Goal: Task Accomplishment & Management: Use online tool/utility

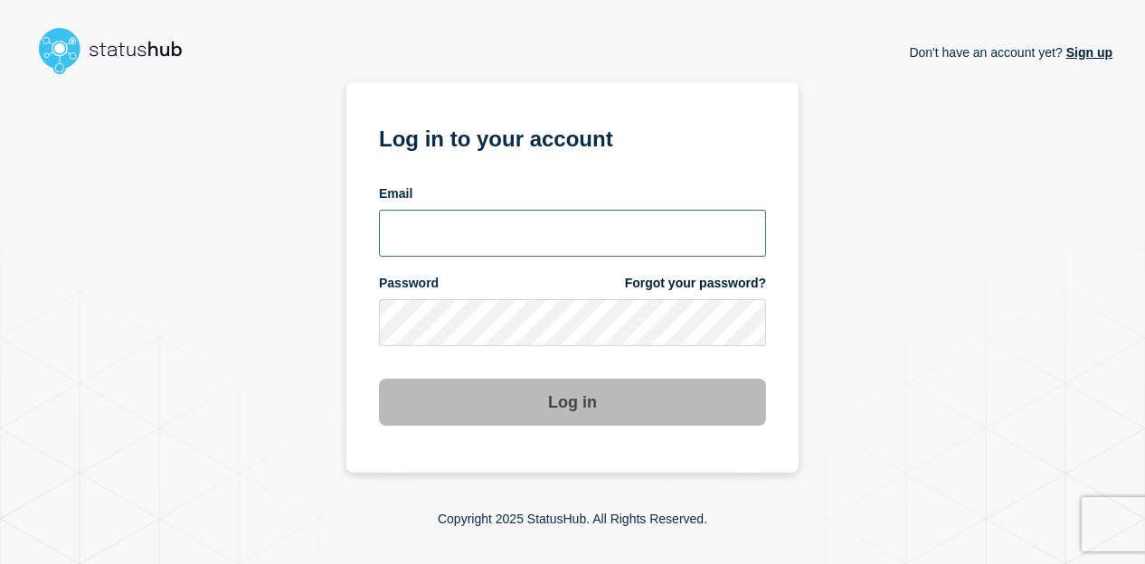
click at [456, 237] on input "email input" at bounding box center [572, 233] width 387 height 47
type input "[EMAIL_ADDRESS][DOMAIN_NAME]"
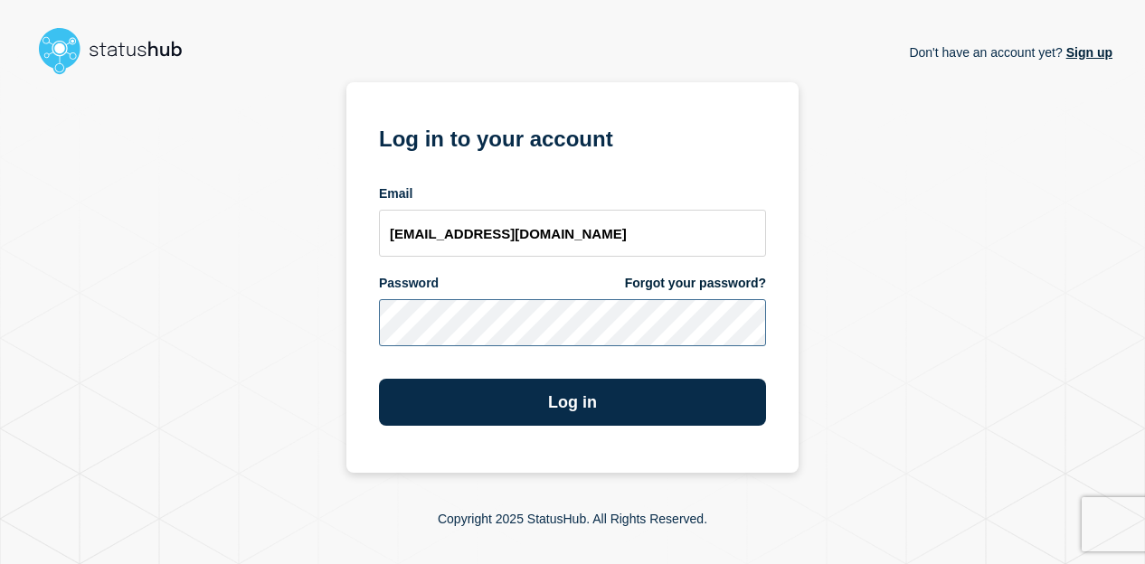
click at [379, 379] on button "Log in" at bounding box center [572, 402] width 387 height 47
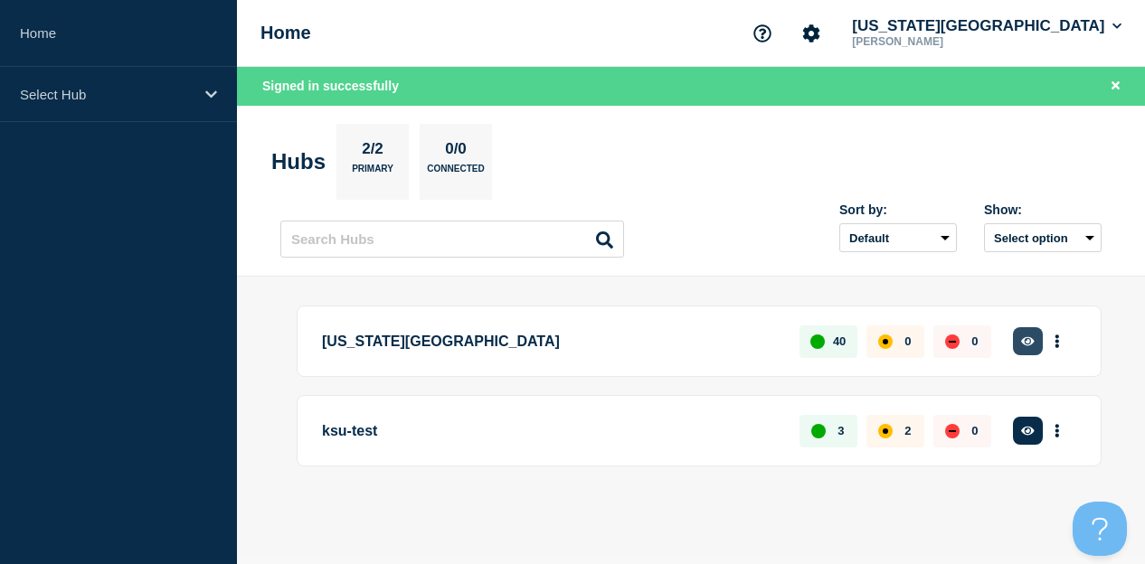
click at [1031, 339] on icon "button" at bounding box center [1028, 342] width 14 height 12
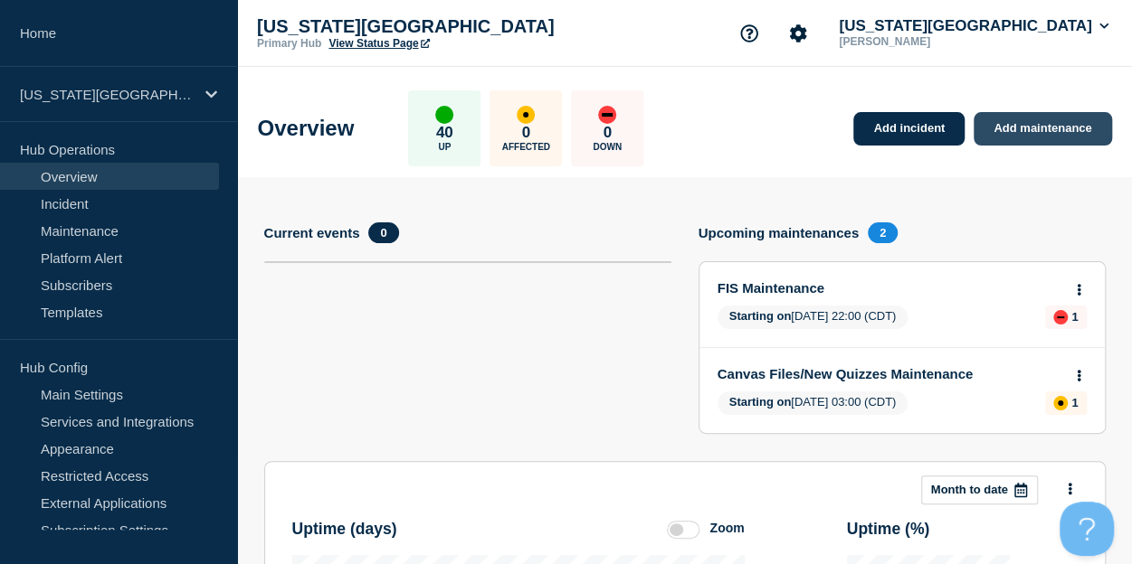
click at [1035, 134] on link "Add maintenance" at bounding box center [1041, 128] width 137 height 33
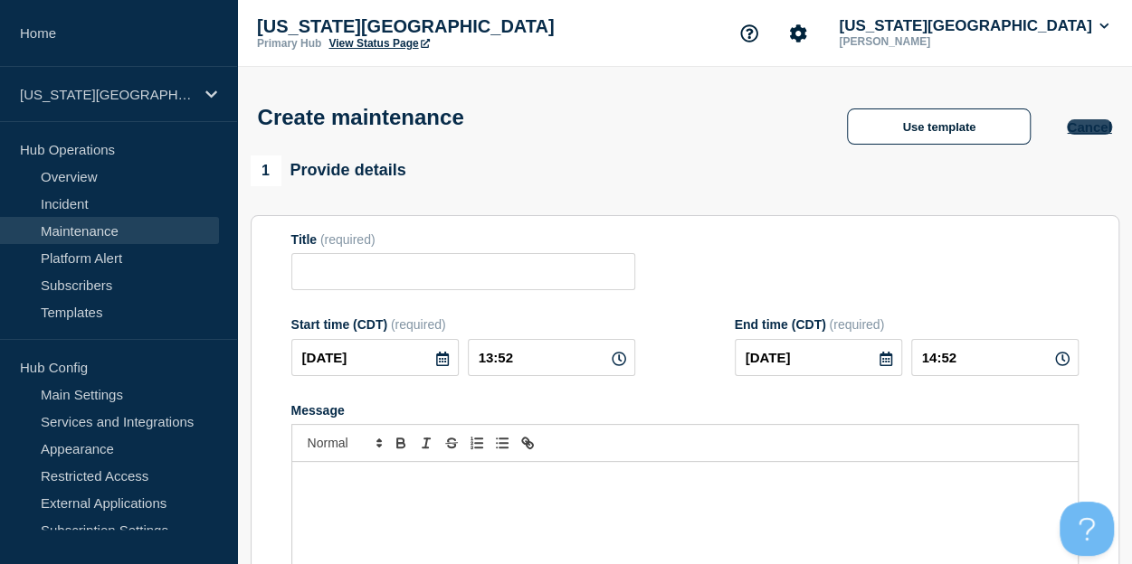
click at [1087, 132] on button "Cancel" at bounding box center [1089, 126] width 44 height 15
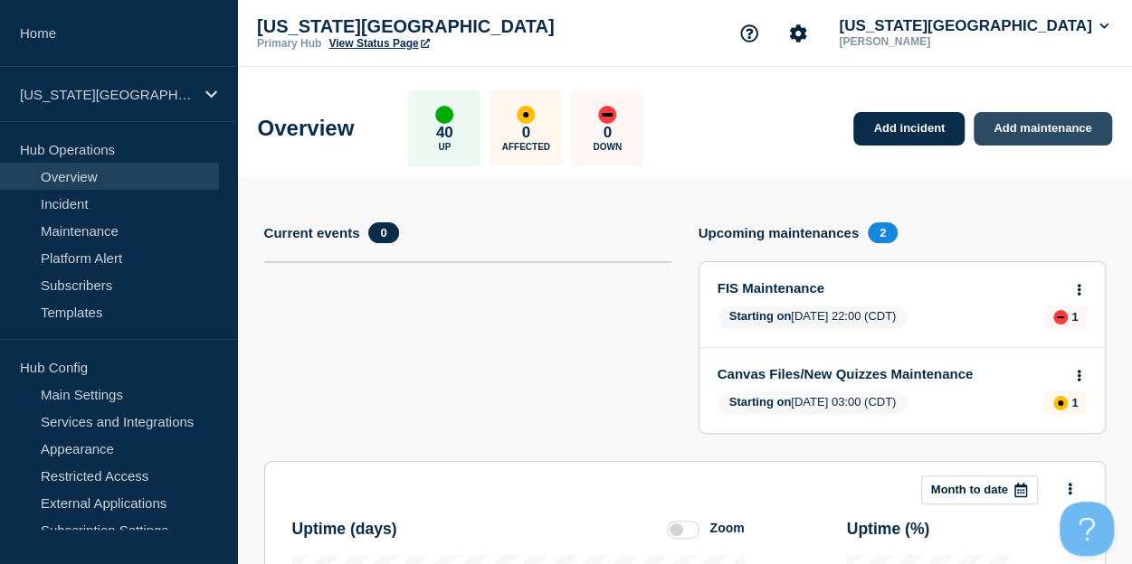
click at [1051, 132] on link "Add maintenance" at bounding box center [1041, 128] width 137 height 33
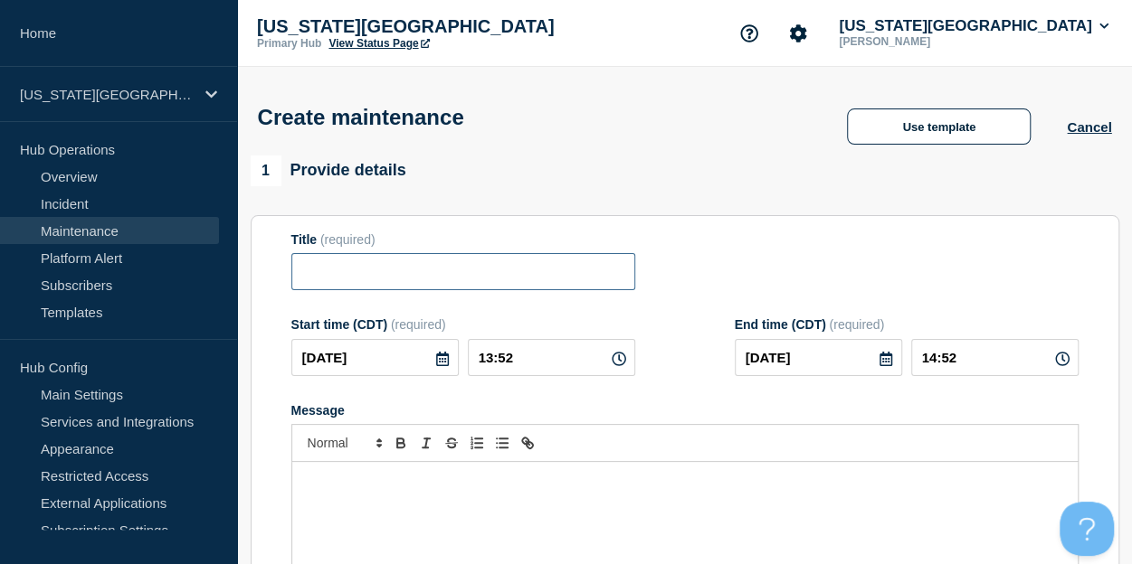
click at [473, 272] on input "Title" at bounding box center [463, 271] width 344 height 37
click at [356, 277] on input "Laserfische" at bounding box center [463, 271] width 344 height 37
type input "Laserfiche"
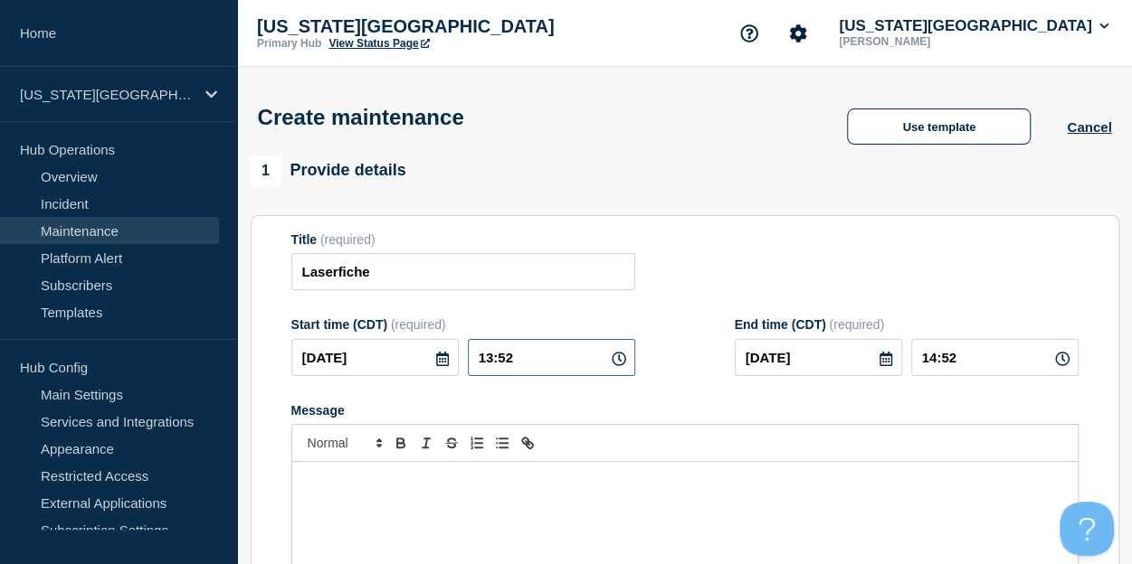
click at [515, 359] on input "13:52" at bounding box center [551, 357] width 167 height 37
click at [623, 366] on icon at bounding box center [619, 359] width 14 height 14
click at [616, 359] on icon at bounding box center [619, 359] width 14 height 14
click at [532, 368] on input "13:52" at bounding box center [551, 357] width 167 height 37
type input "20:00"
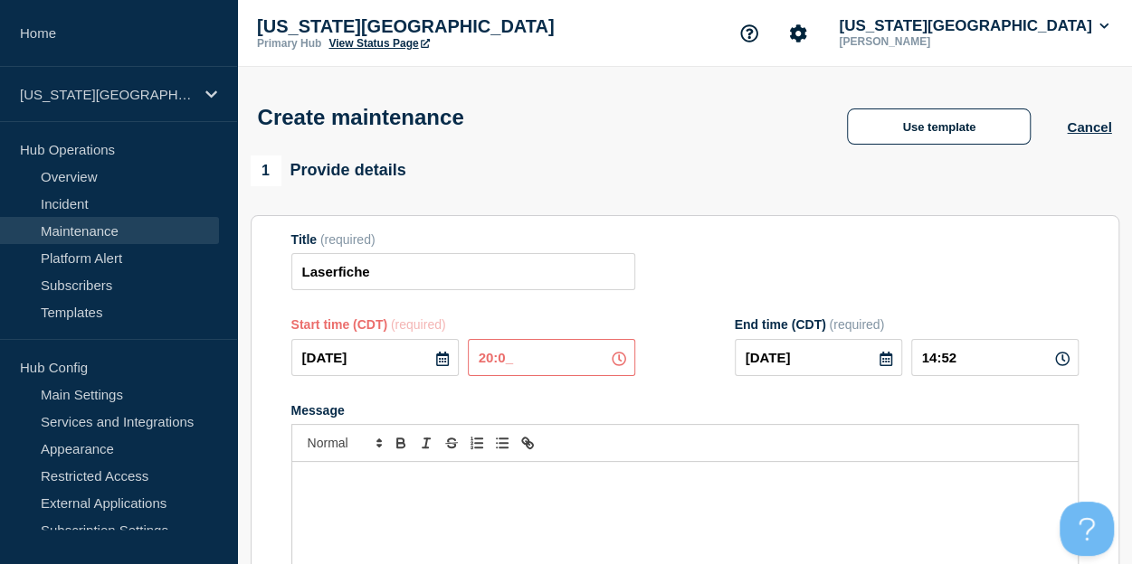
type input "21:00"
click at [886, 365] on icon at bounding box center [885, 359] width 14 height 14
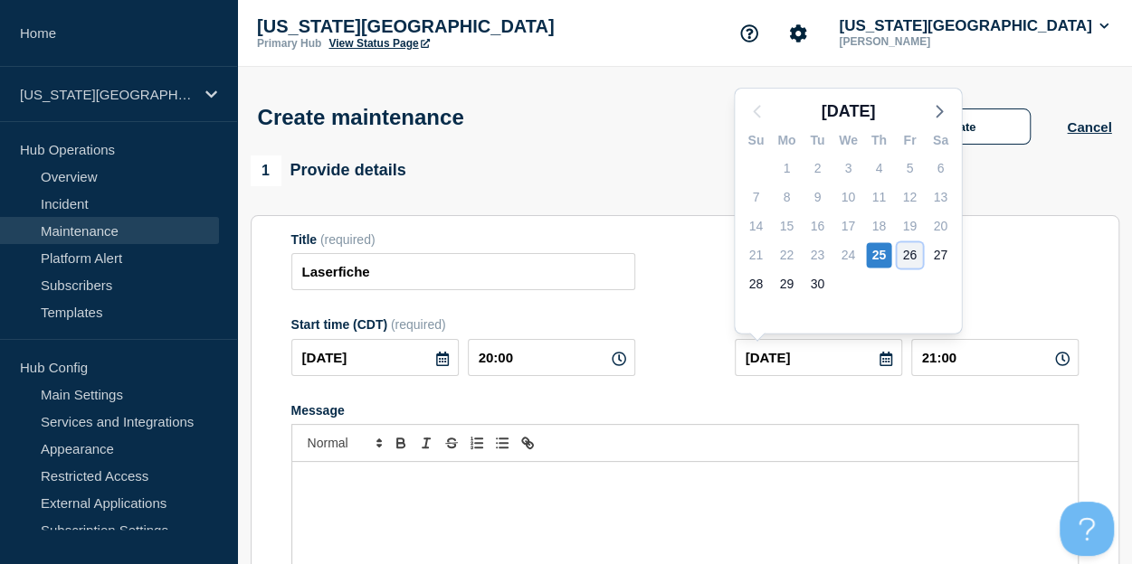
click at [903, 261] on div "26" at bounding box center [908, 254] width 25 height 25
type input "2025-09-26"
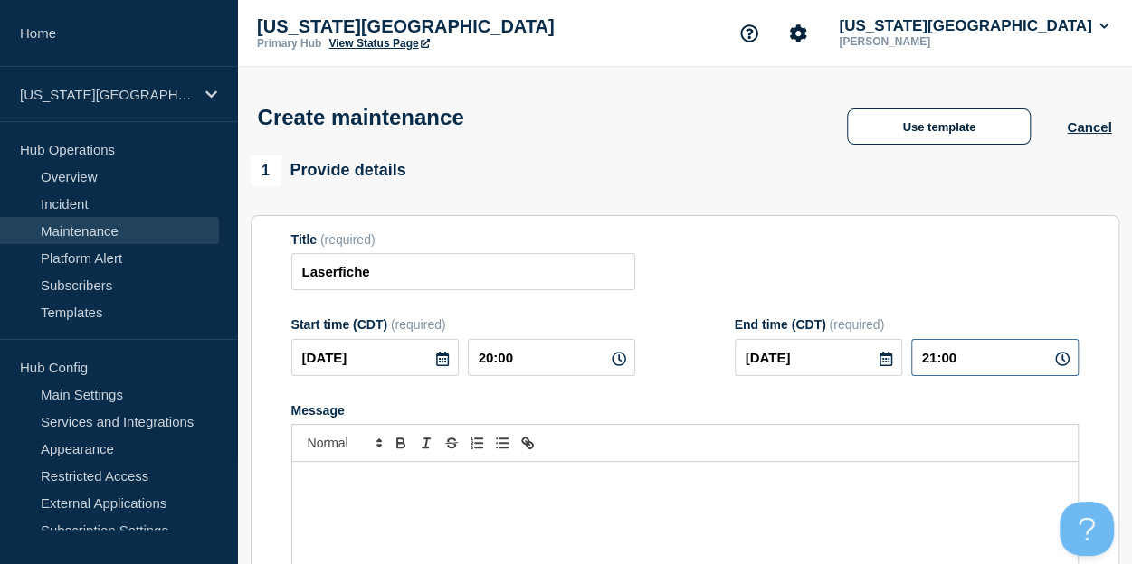
click at [970, 360] on input "21:00" at bounding box center [994, 357] width 167 height 37
type input "02:00"
click at [613, 488] on p "Message" at bounding box center [685, 481] width 758 height 16
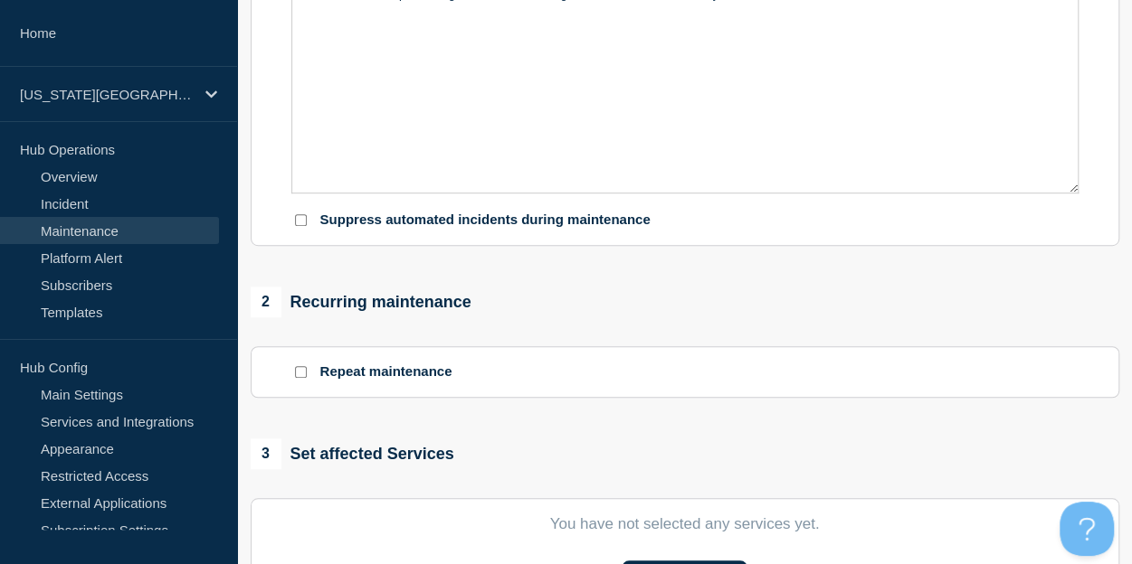
scroll to position [516, 0]
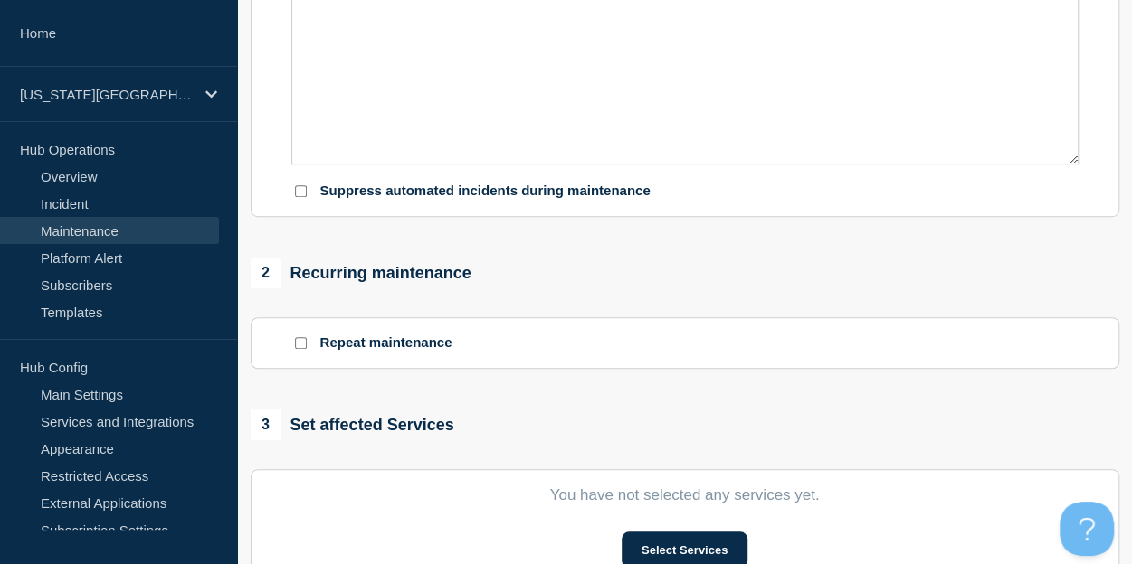
click at [425, 428] on div "3 Set affected Services" at bounding box center [353, 425] width 204 height 31
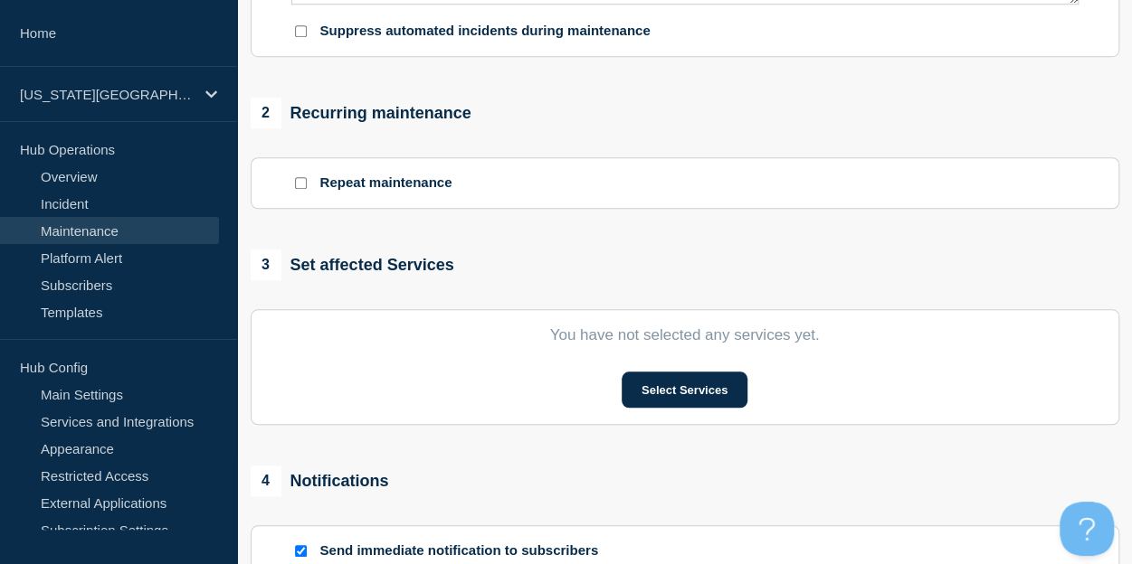
scroll to position [677, 0]
click at [691, 388] on button "Select Services" at bounding box center [684, 389] width 126 height 36
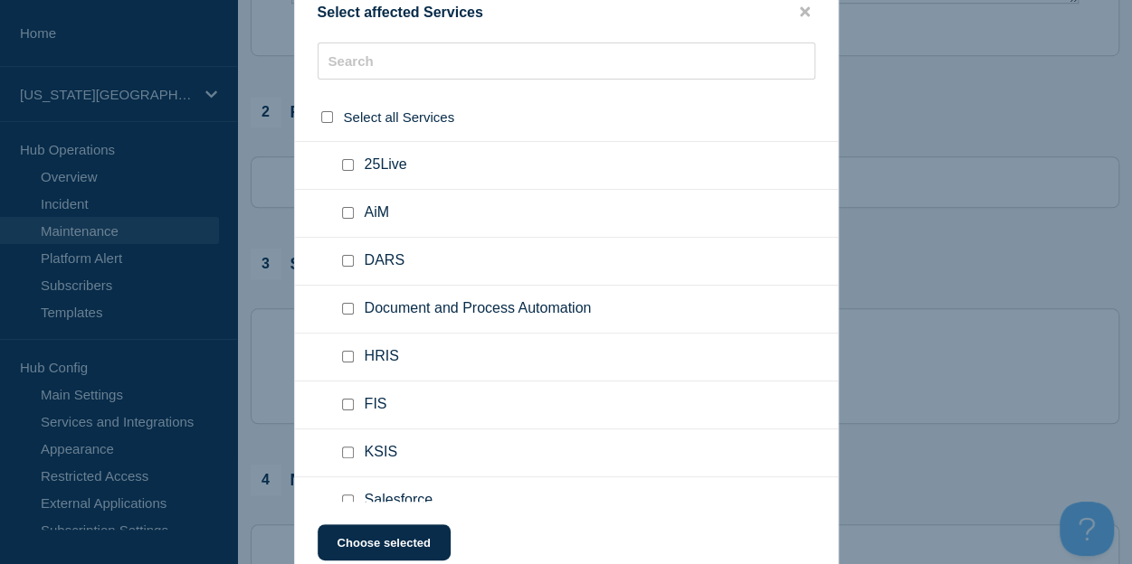
scroll to position [636, 0]
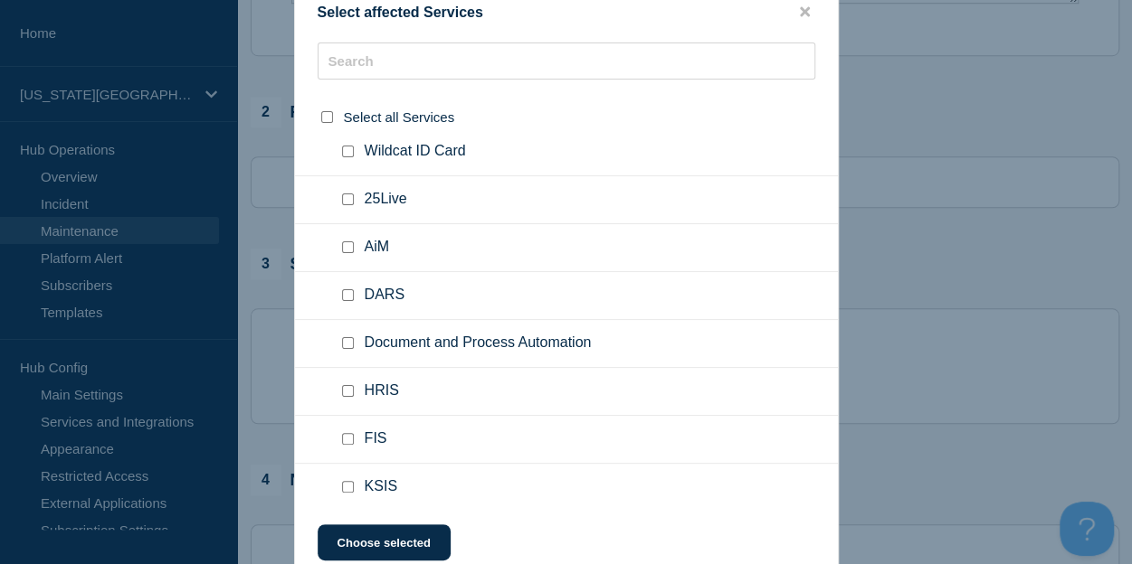
click at [346, 337] on input "Document and Process Automation checkbox" at bounding box center [348, 343] width 12 height 12
checkbox input "true"
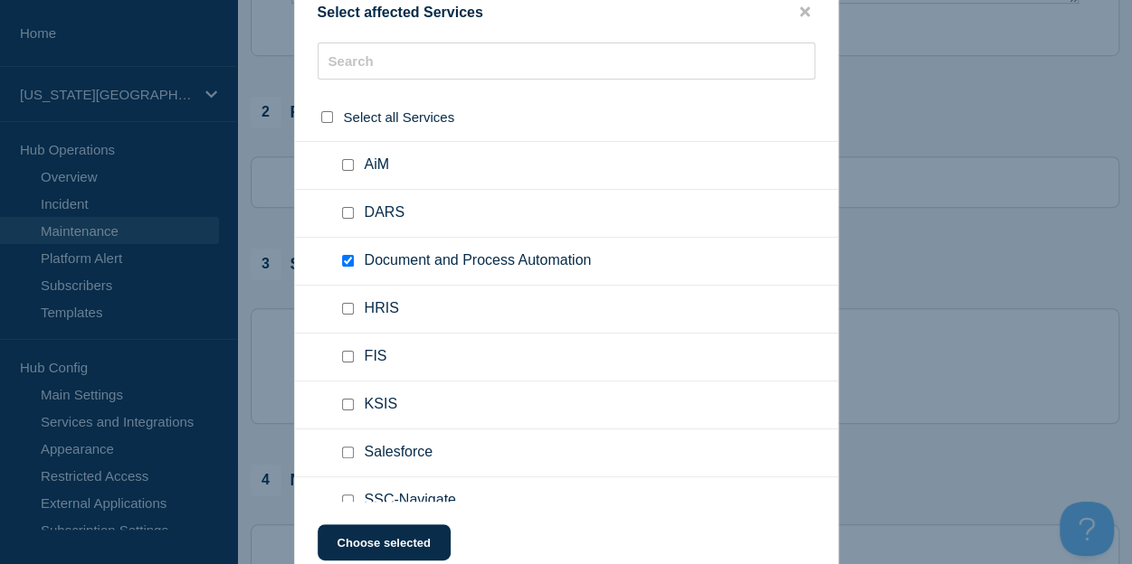
scroll to position [720, 0]
click at [426, 536] on button "Choose selected" at bounding box center [384, 543] width 133 height 36
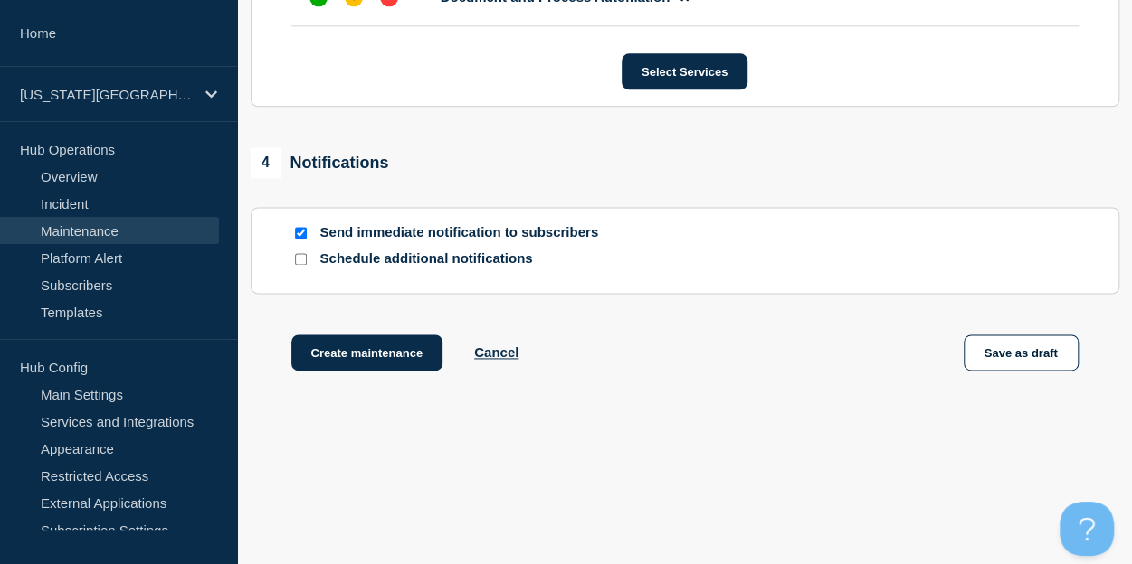
scroll to position [1107, 0]
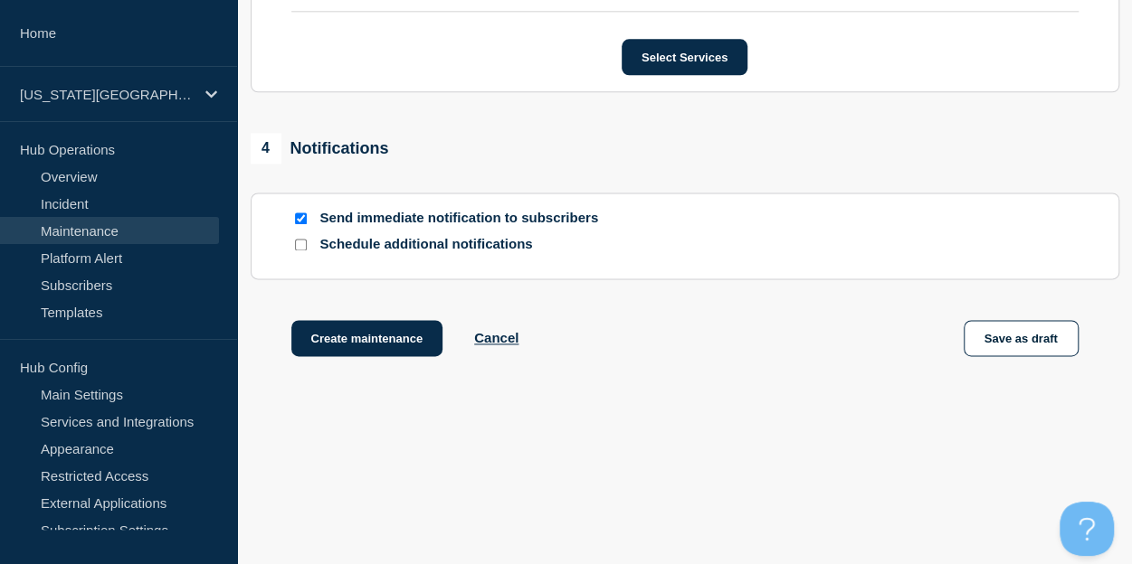
click at [291, 220] on div at bounding box center [300, 218] width 18 height 17
click at [299, 220] on input "Send immediate notification to subscribers" at bounding box center [301, 219] width 12 height 12
checkbox input "false"
click at [375, 336] on button "Create maintenance" at bounding box center [367, 338] width 152 height 36
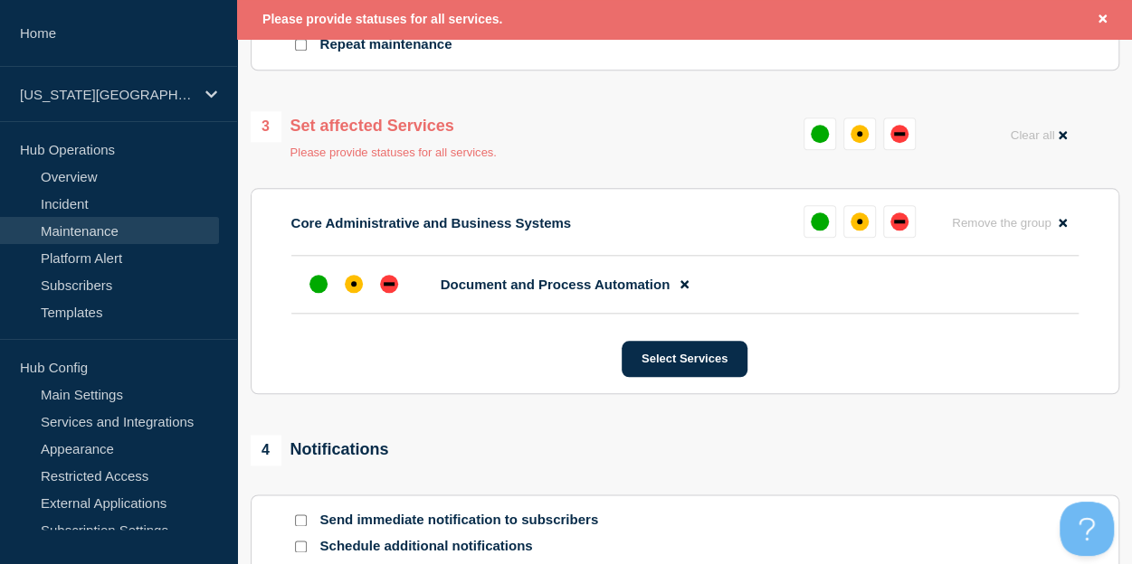
scroll to position [825, 0]
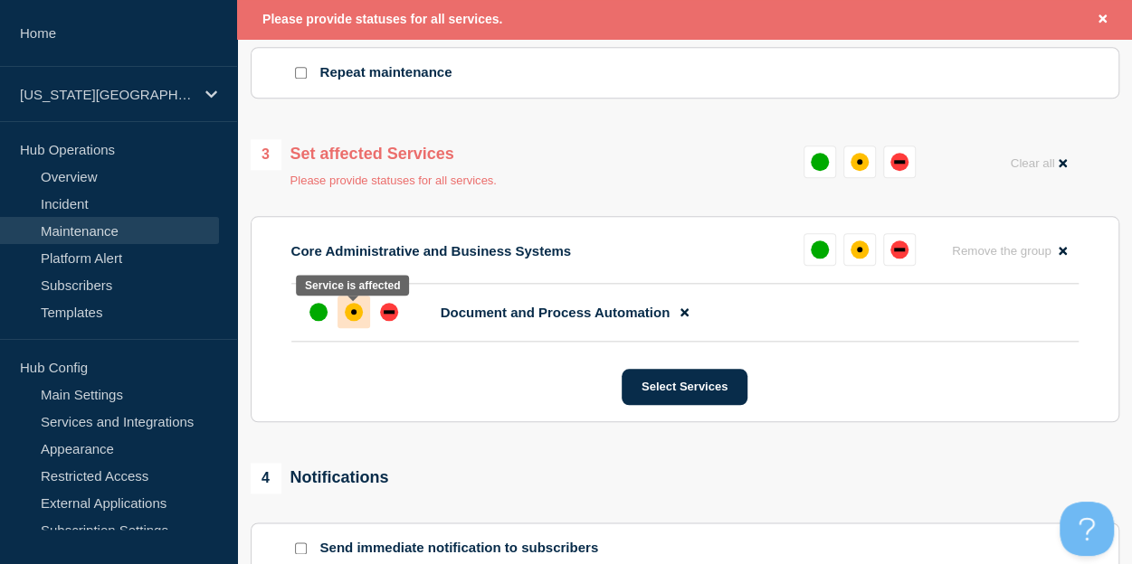
click at [346, 318] on div "affected" at bounding box center [354, 312] width 18 height 18
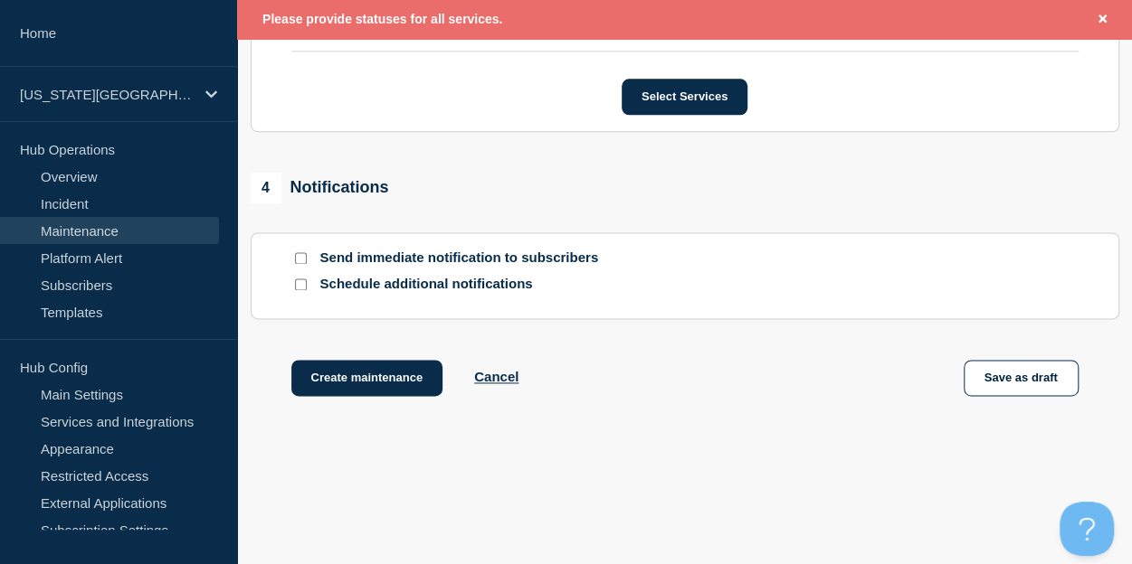
scroll to position [1104, 0]
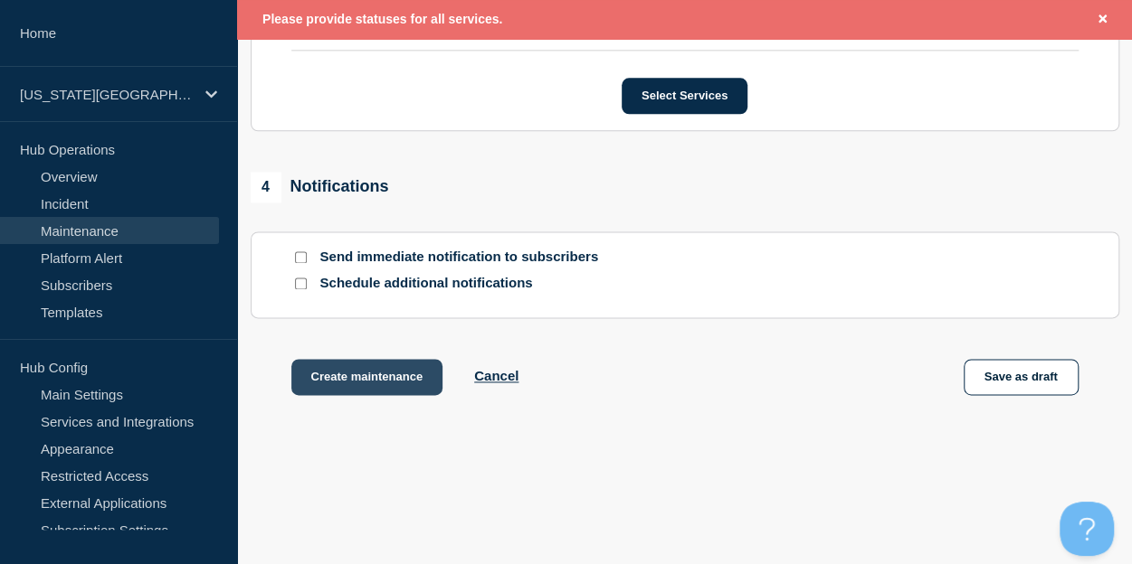
click at [393, 376] on button "Create maintenance" at bounding box center [367, 377] width 152 height 36
